Goal: Navigation & Orientation: Find specific page/section

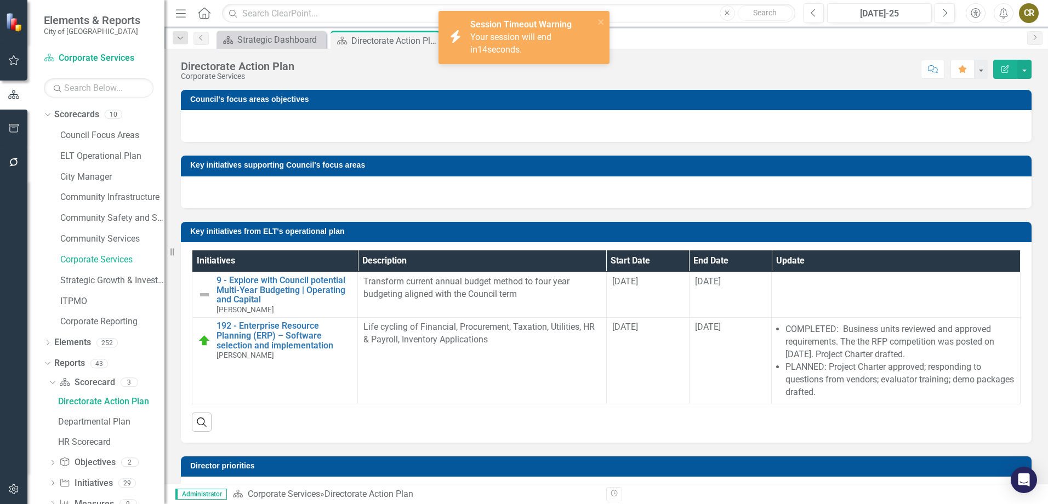
scroll to position [164, 0]
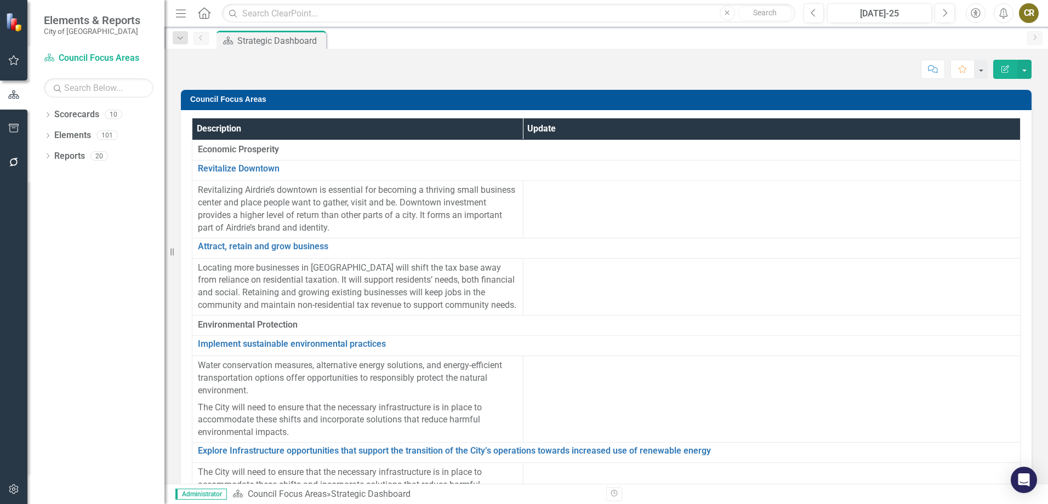
click at [42, 116] on div "Dropdown Scorecards 10 Council Focus Areas ELT Operational Plan City Manager Co…" at bounding box center [95, 305] width 137 height 399
click at [46, 117] on icon "Dropdown" at bounding box center [48, 116] width 8 height 6
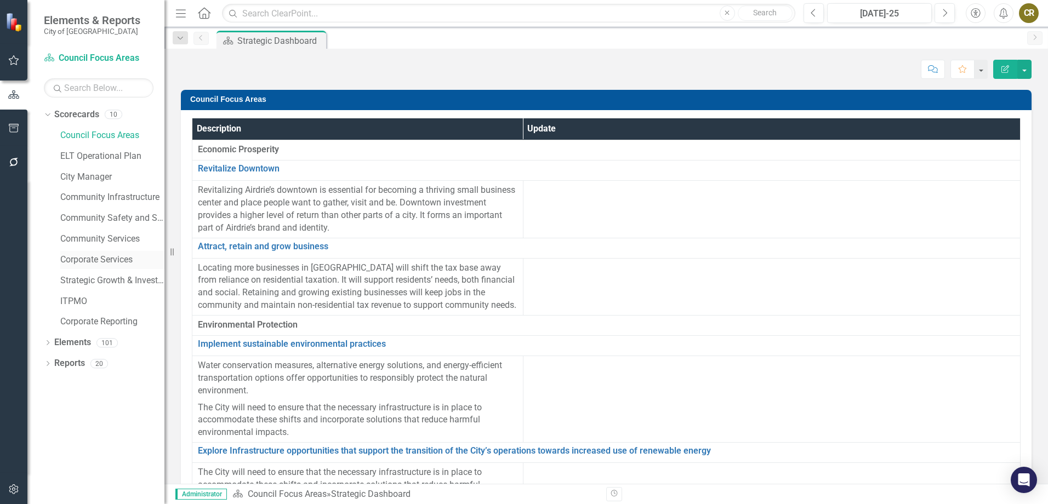
click at [103, 254] on link "Corporate Services" at bounding box center [112, 260] width 104 height 13
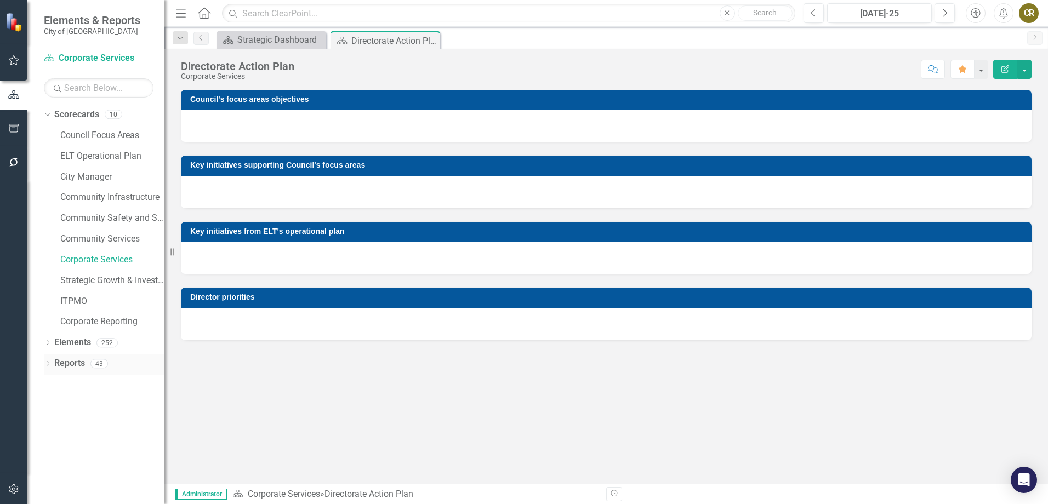
click at [48, 362] on icon "Dropdown" at bounding box center [48, 365] width 8 height 6
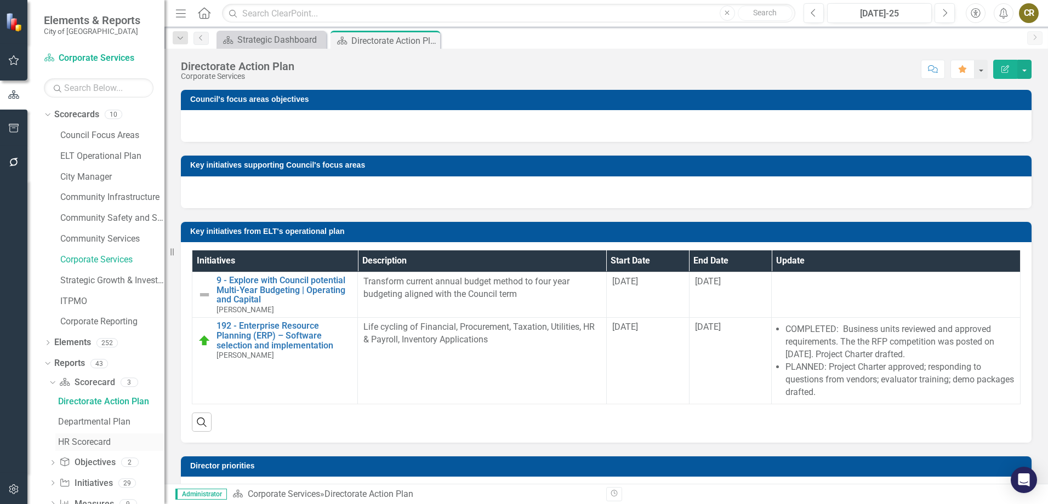
click at [95, 442] on div "HR Scorecard" at bounding box center [111, 442] width 106 height 10
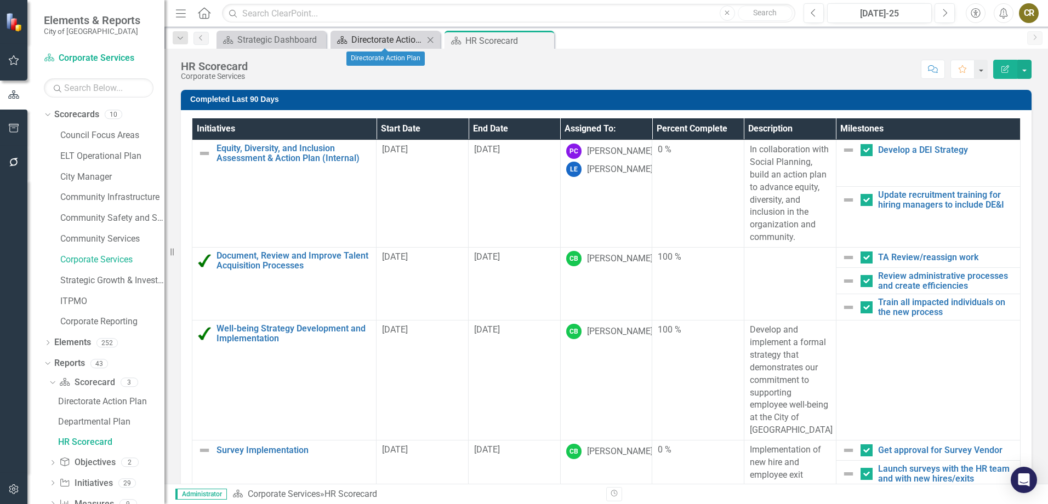
click at [407, 42] on div "Directorate Action Plan" at bounding box center [387, 40] width 72 height 14
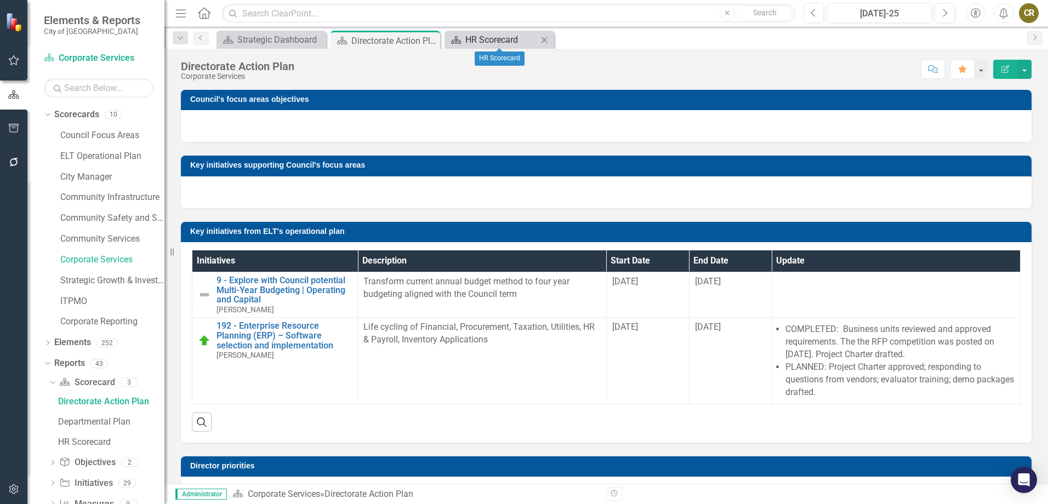
click at [484, 38] on div "HR Scorecard" at bounding box center [501, 40] width 72 height 14
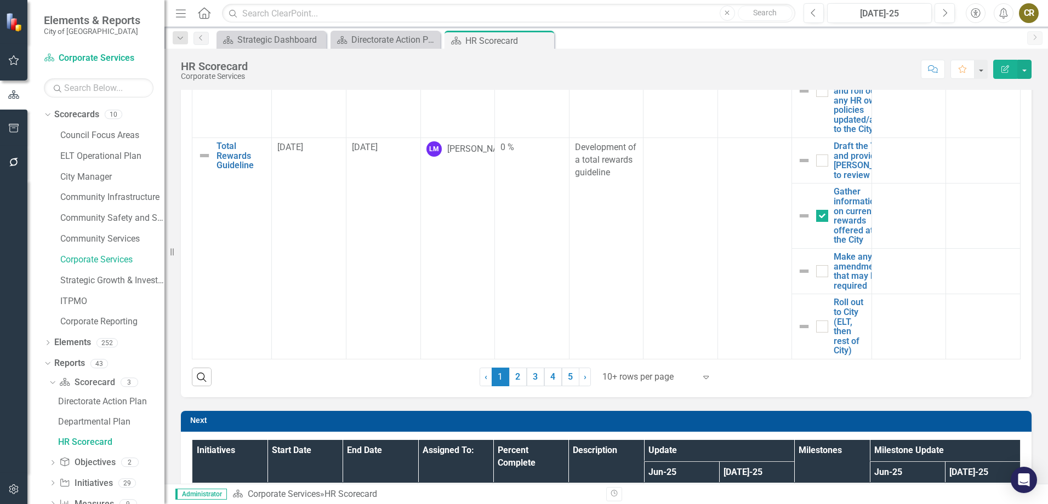
scroll to position [603, 0]
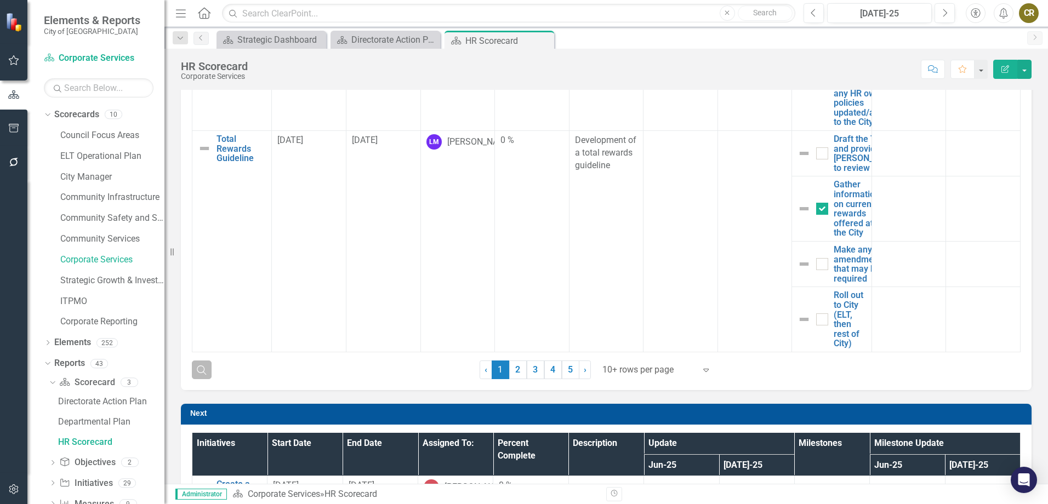
click at [203, 369] on icon "Search" at bounding box center [202, 370] width 12 height 10
